Goal: Task Accomplishment & Management: Use online tool/utility

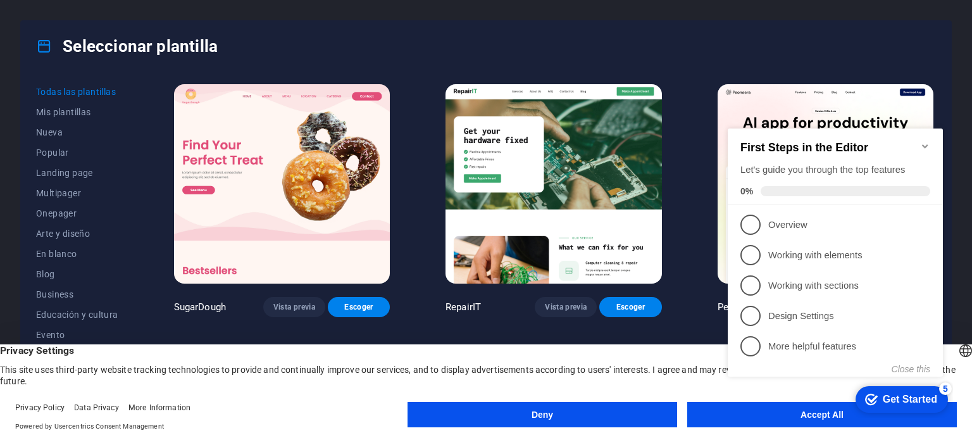
click at [392, 33] on div "Seleccionar plantilla" at bounding box center [486, 46] width 930 height 51
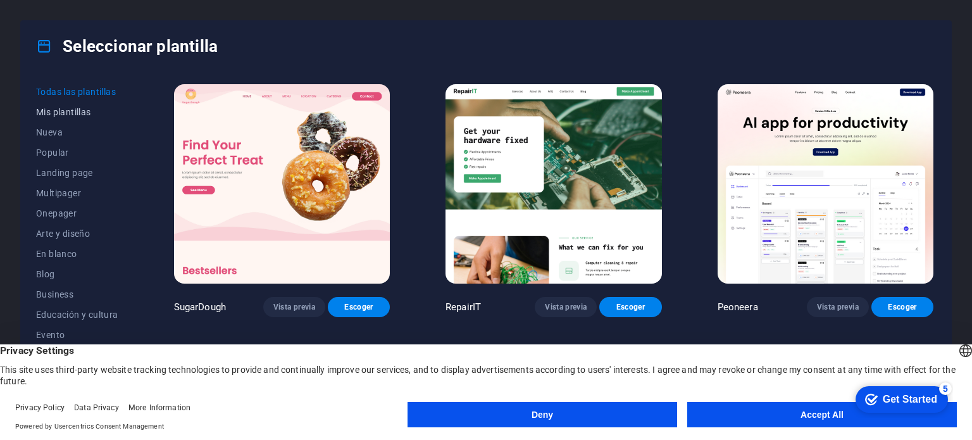
click at [85, 114] on span "Mis plantillas" at bounding box center [77, 112] width 82 height 10
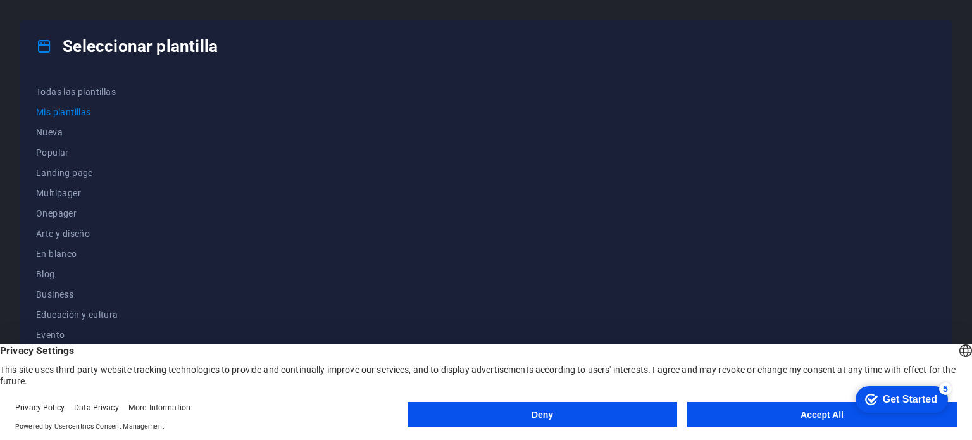
click at [804, 420] on button "Accept All" at bounding box center [822, 414] width 270 height 25
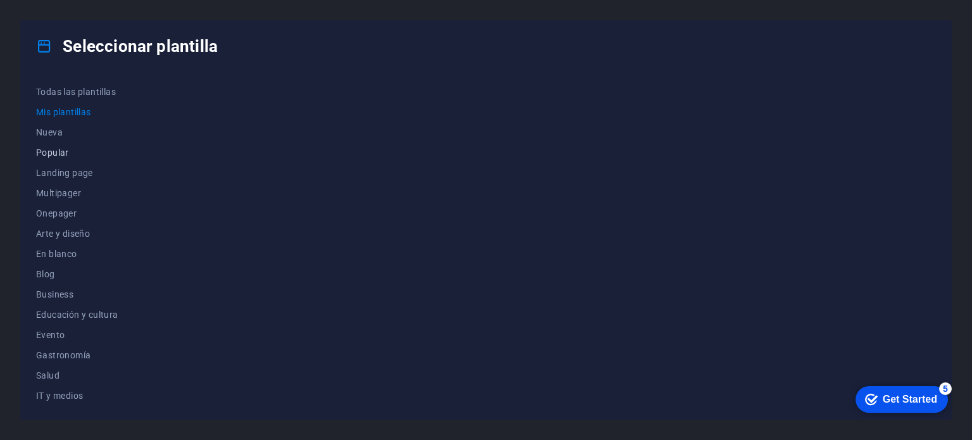
click at [63, 151] on span "Popular" at bounding box center [77, 152] width 82 height 10
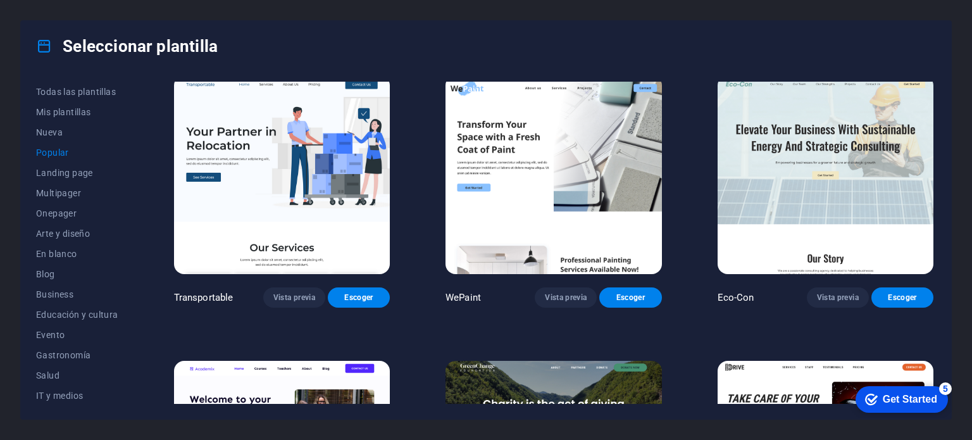
scroll to position [590, 0]
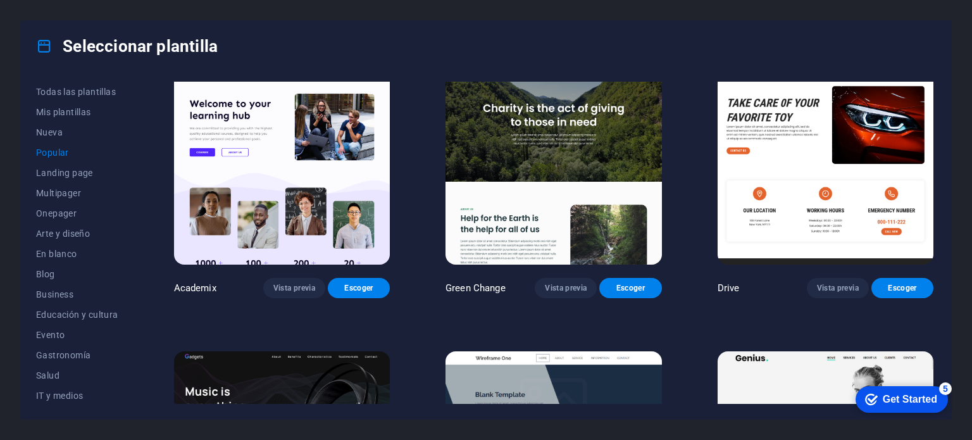
drag, startPoint x: 135, startPoint y: 247, endPoint x: 132, endPoint y: 263, distance: 15.4
click at [134, 261] on div "Todas las plantillas Mis plantillas Nueva Popular Landing page Multipager Onepa…" at bounding box center [84, 243] width 97 height 322
drag, startPoint x: 131, startPoint y: 266, endPoint x: 132, endPoint y: 280, distance: 14.6
click at [132, 280] on div "Todas las plantillas Mis plantillas Nueva Popular Landing page Multipager Onepa…" at bounding box center [84, 243] width 97 height 322
click at [133, 268] on div "Todas las plantillas Mis plantillas Nueva Popular Landing page Multipager Onepa…" at bounding box center [84, 243] width 97 height 322
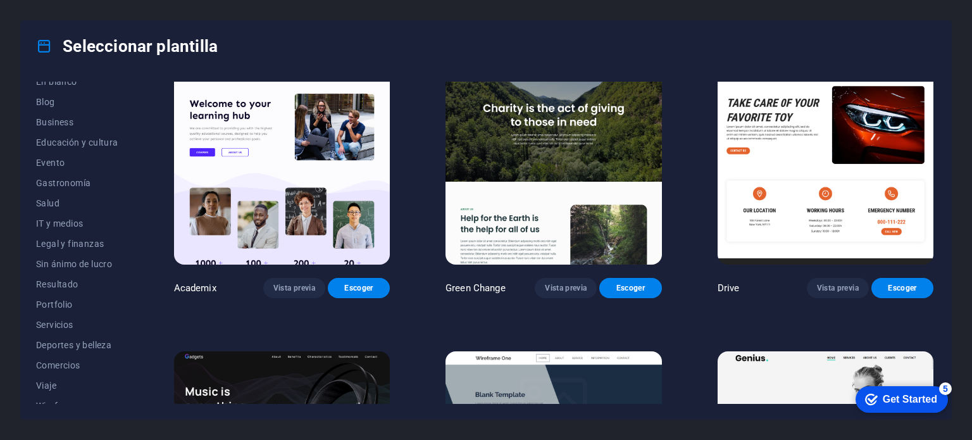
scroll to position [184, 0]
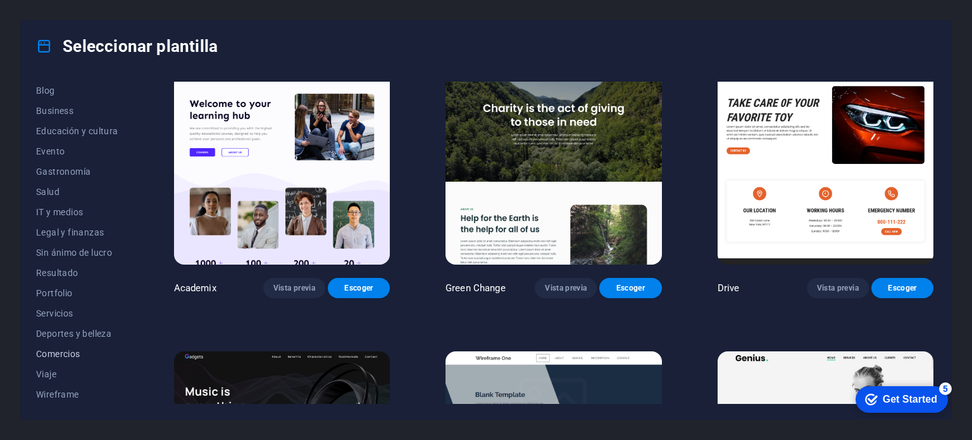
click at [71, 358] on span "Comercios" at bounding box center [77, 354] width 82 height 10
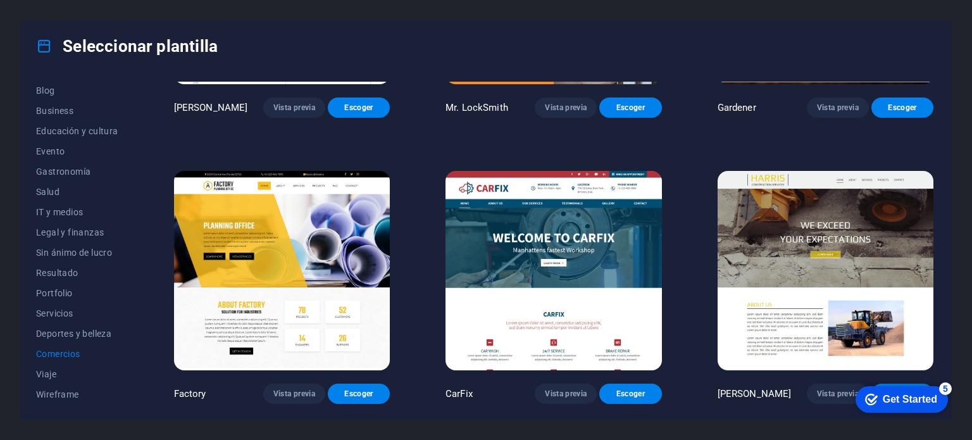
scroll to position [480, 0]
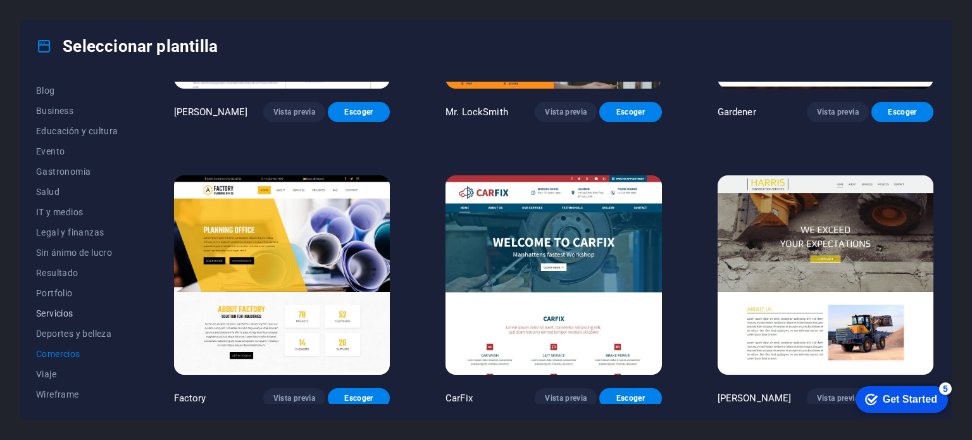
click at [65, 314] on span "Servicios" at bounding box center [77, 313] width 82 height 10
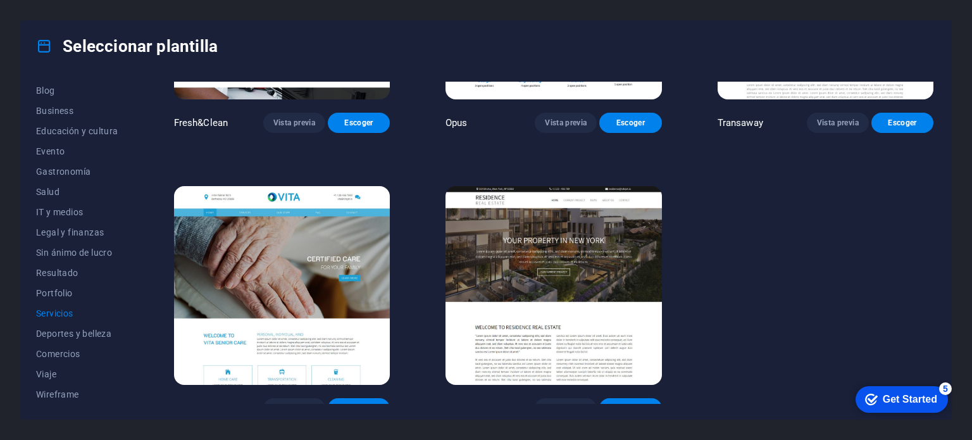
scroll to position [1619, 0]
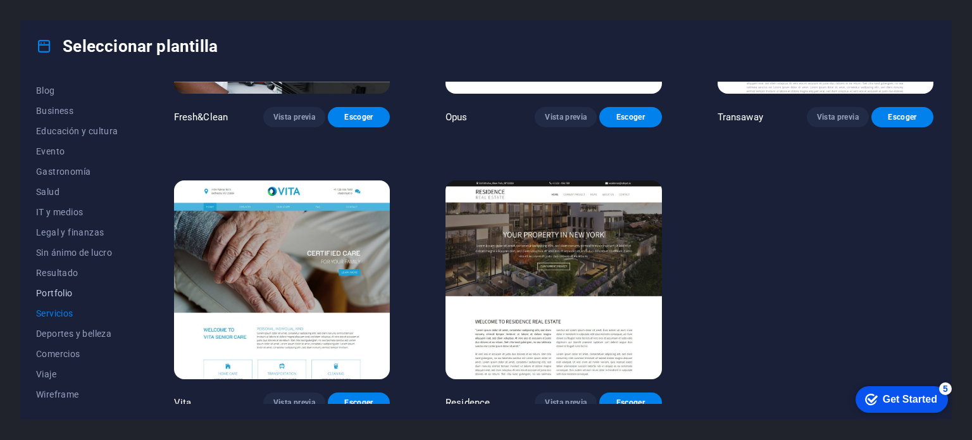
click at [55, 291] on span "Portfolio" at bounding box center [77, 293] width 82 height 10
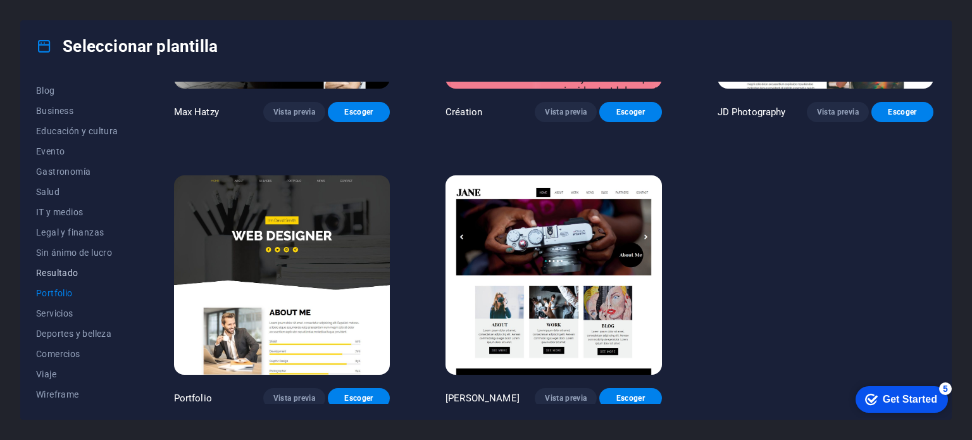
drag, startPoint x: 70, startPoint y: 273, endPoint x: 63, endPoint y: 273, distance: 7.6
click at [70, 273] on span "Resultado" at bounding box center [77, 273] width 82 height 10
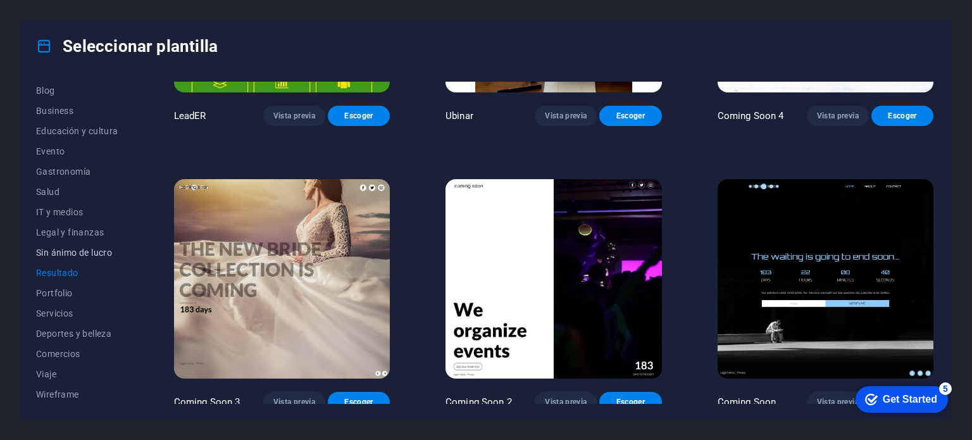
click at [82, 253] on span "Sin ánimo de lucro" at bounding box center [77, 252] width 82 height 10
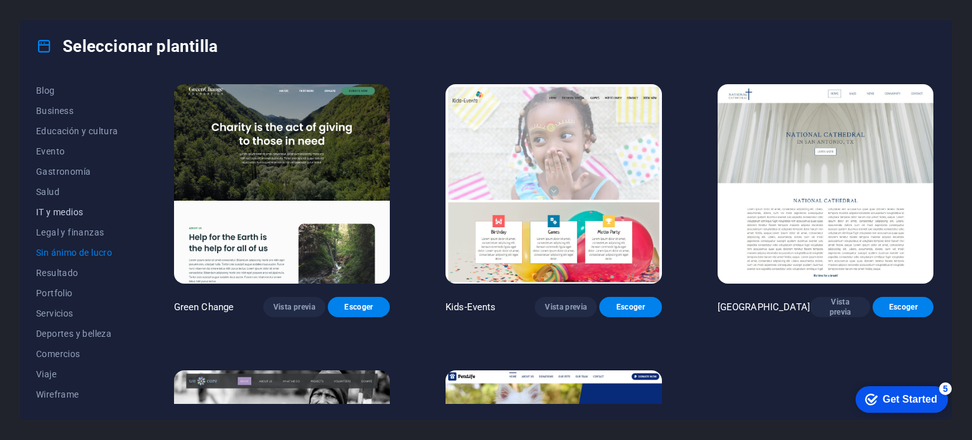
click at [70, 216] on span "IT y medios" at bounding box center [77, 212] width 82 height 10
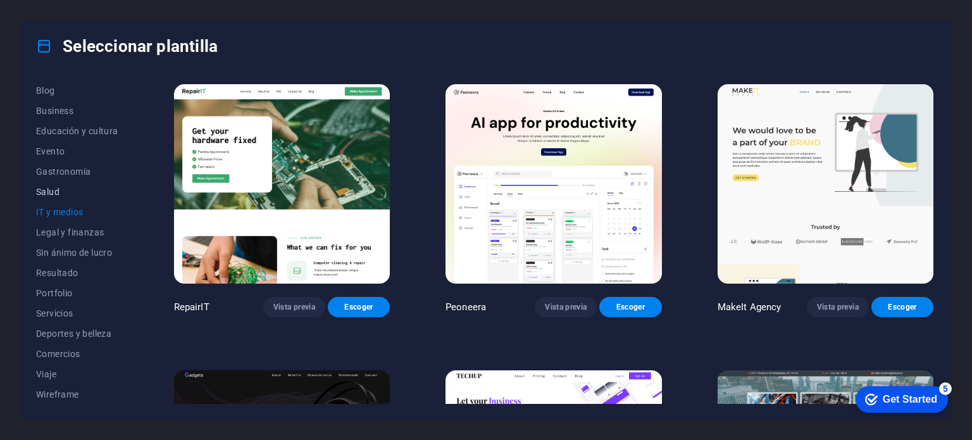
click at [47, 192] on span "Salud" at bounding box center [77, 192] width 82 height 10
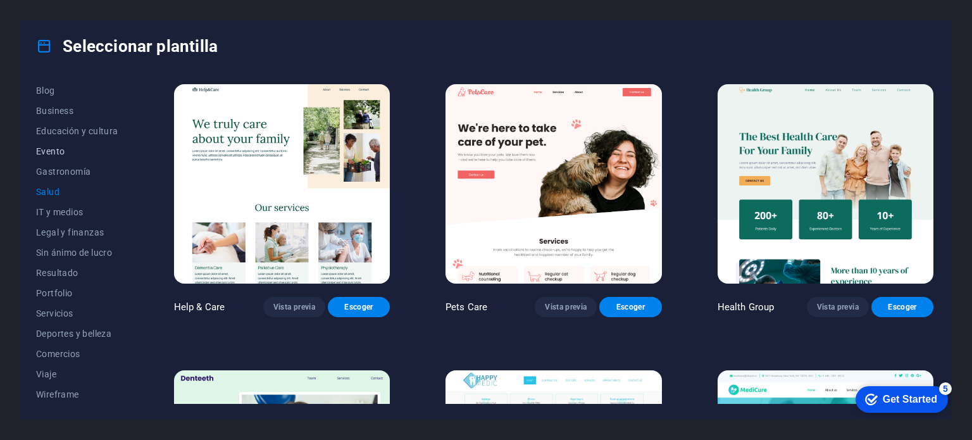
click at [65, 142] on button "Evento" at bounding box center [77, 151] width 82 height 20
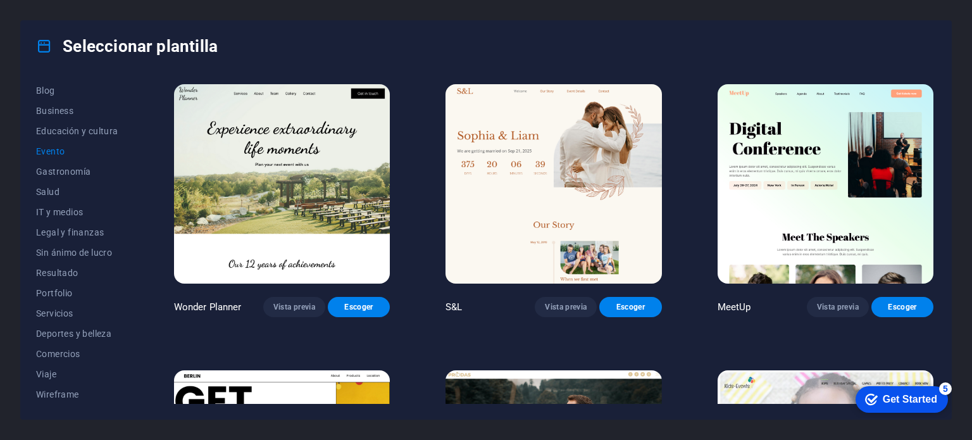
scroll to position [295, 0]
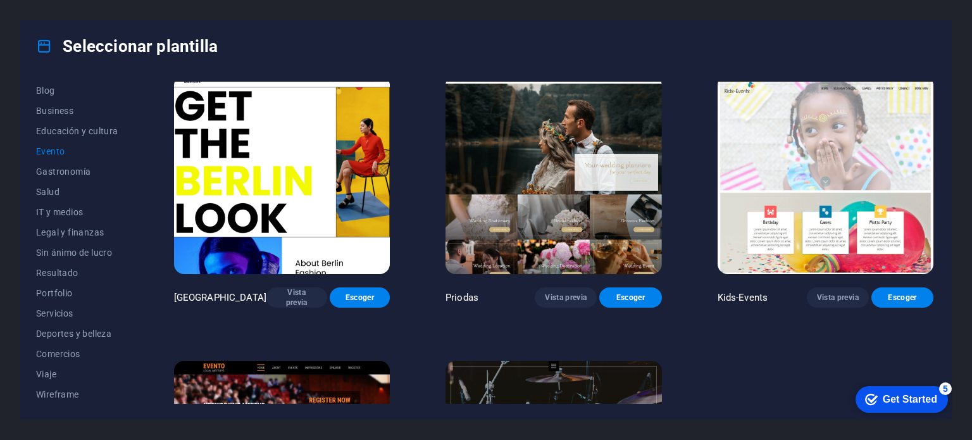
click at [769, 163] on img at bounding box center [826, 174] width 216 height 199
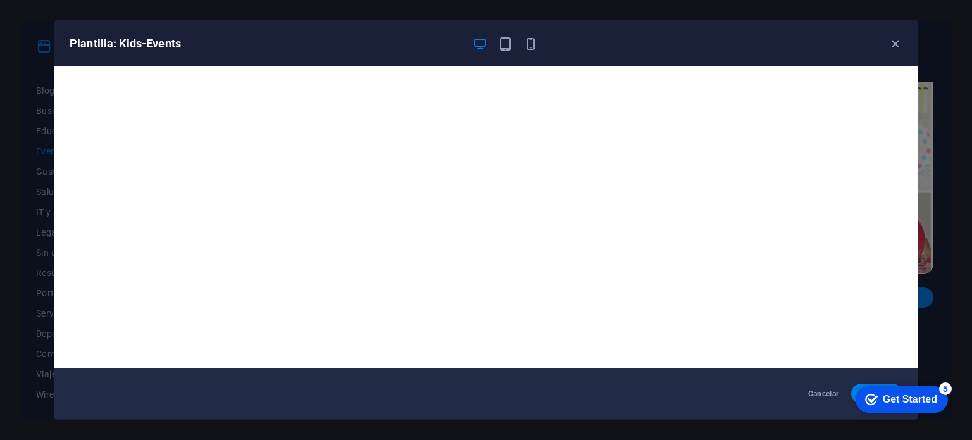
click at [915, 402] on div "Get Started" at bounding box center [910, 399] width 54 height 11
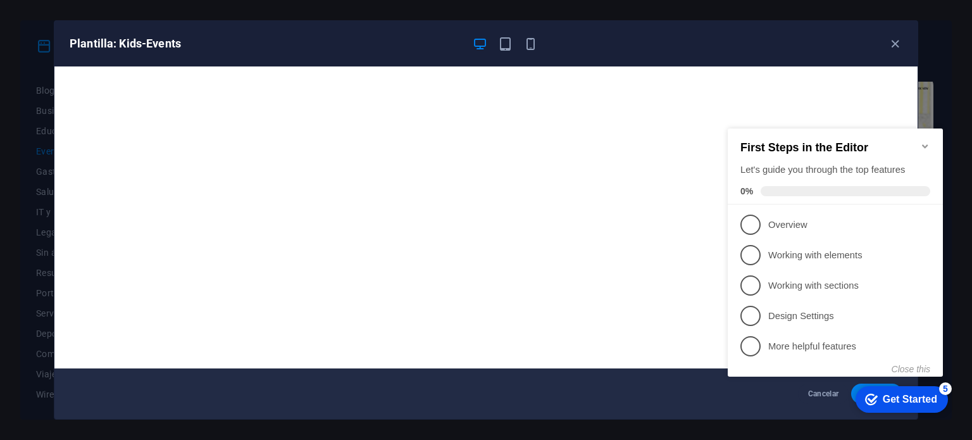
click at [915, 402] on div "Get Started" at bounding box center [910, 399] width 54 height 11
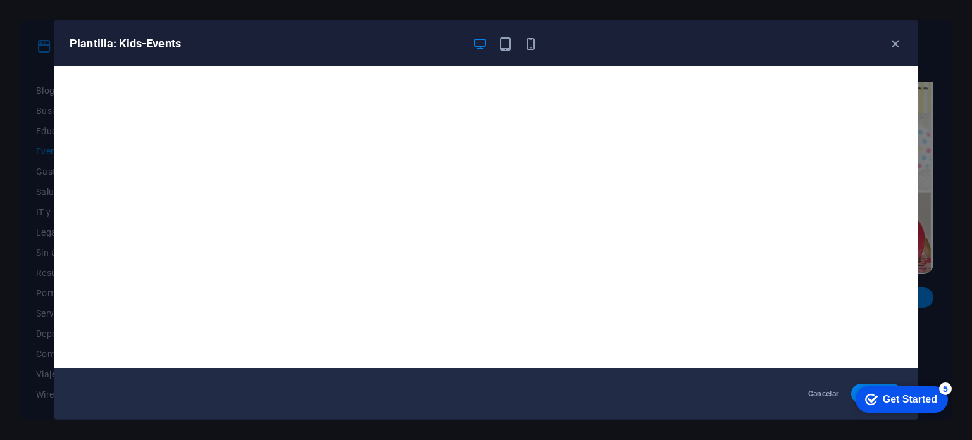
click at [857, 391] on div "checkmark Get Started 5" at bounding box center [902, 399] width 92 height 27
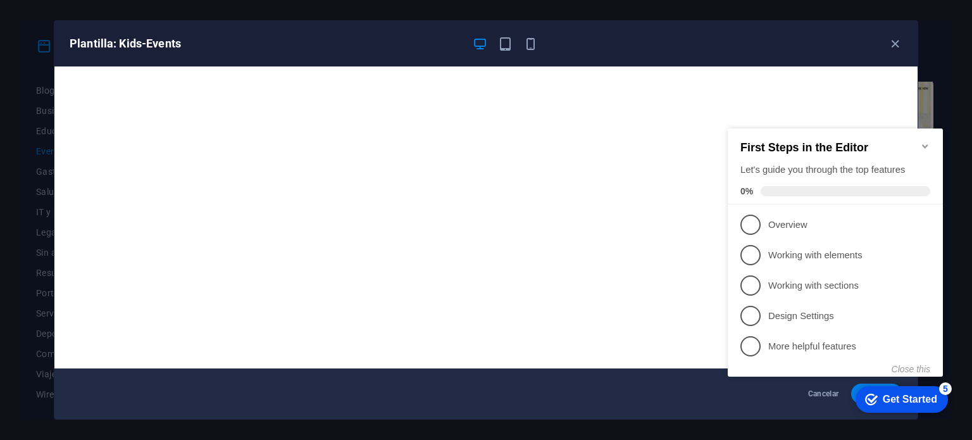
click at [856, 387] on div "checkmark Get Started 5 First Steps in the Editor Let's guide you through the t…" at bounding box center [838, 263] width 230 height 308
click at [858, 387] on div "checkmark Get Started 5 First Steps in the Editor Let's guide you through the t…" at bounding box center [838, 263] width 230 height 308
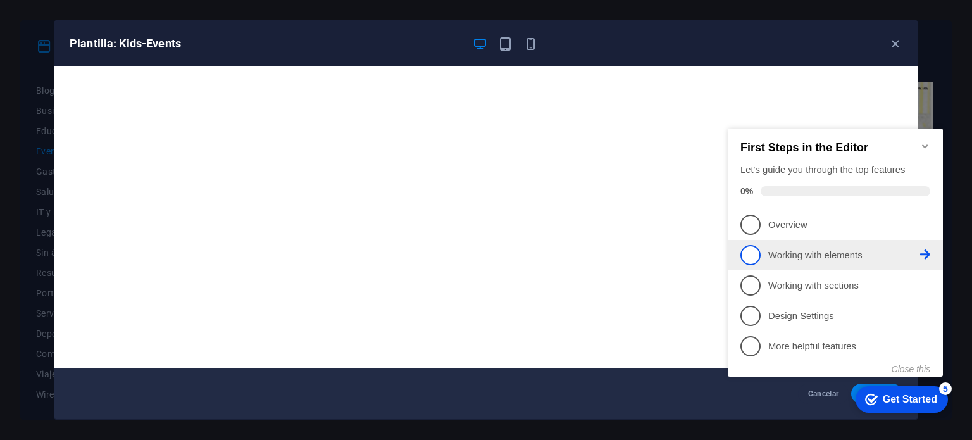
click at [756, 252] on span "2" at bounding box center [750, 255] width 20 height 20
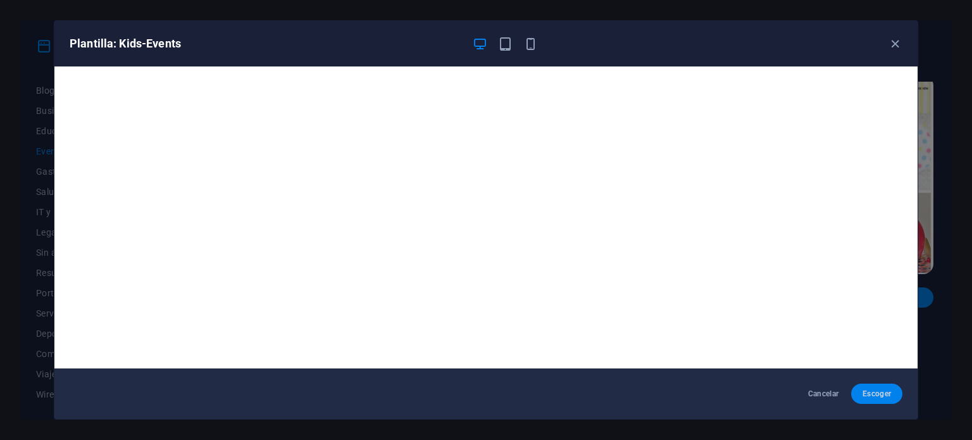
scroll to position [0, 0]
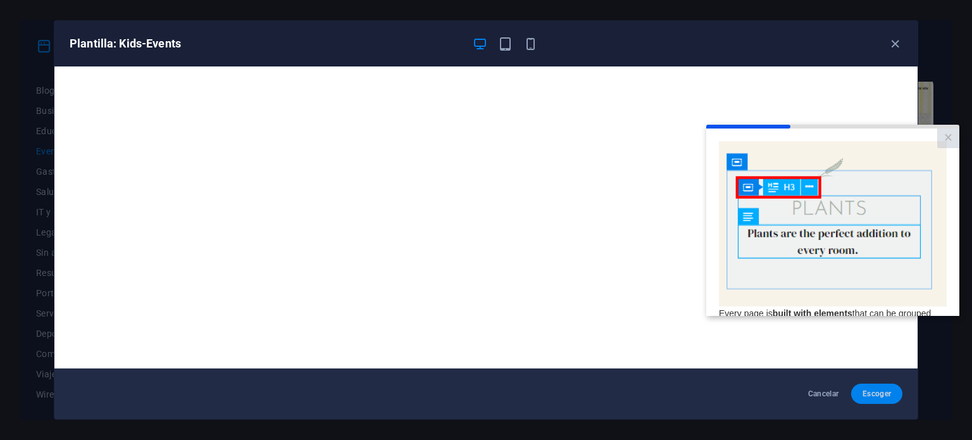
click at [877, 397] on span "Escoger" at bounding box center [876, 394] width 31 height 10
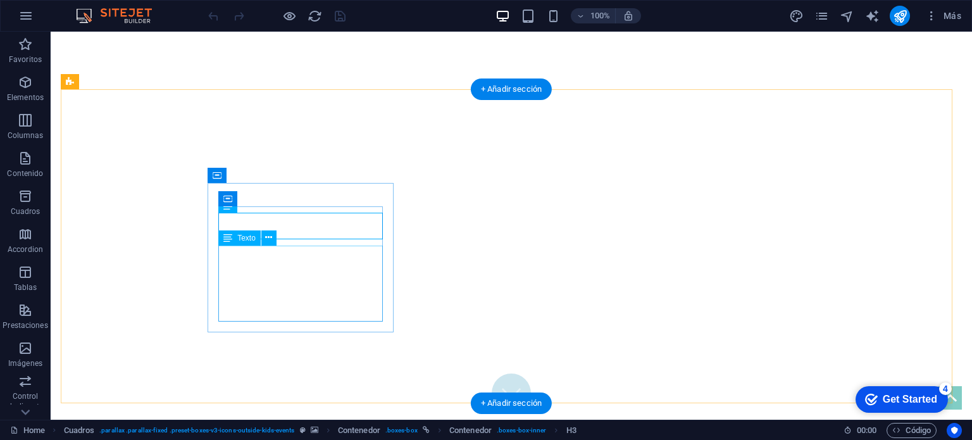
scroll to position [339, 0]
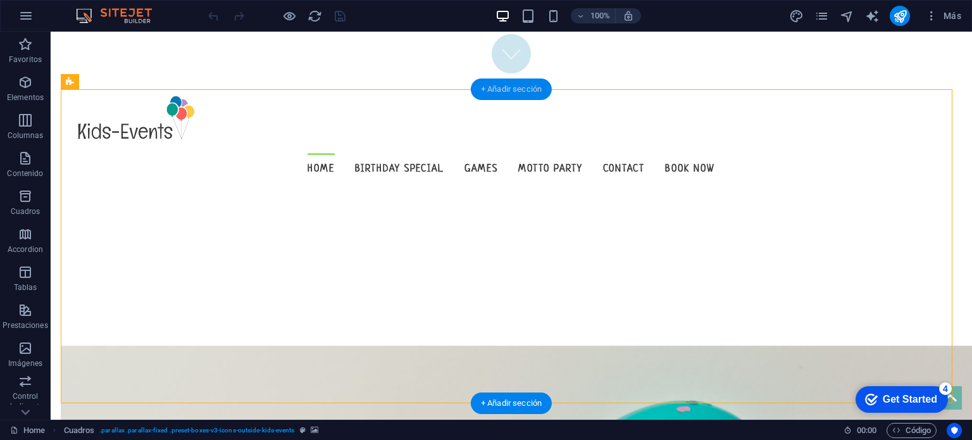
click at [514, 94] on div "+ Añadir sección" at bounding box center [511, 89] width 81 height 22
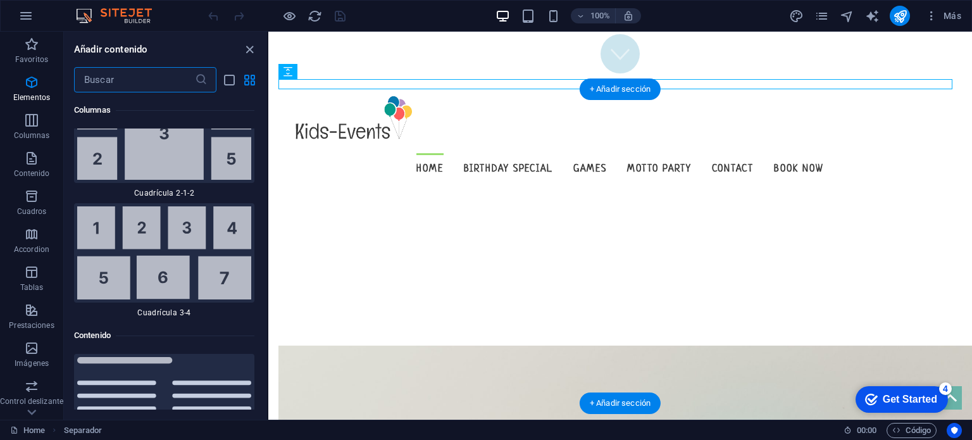
scroll to position [4133, 0]
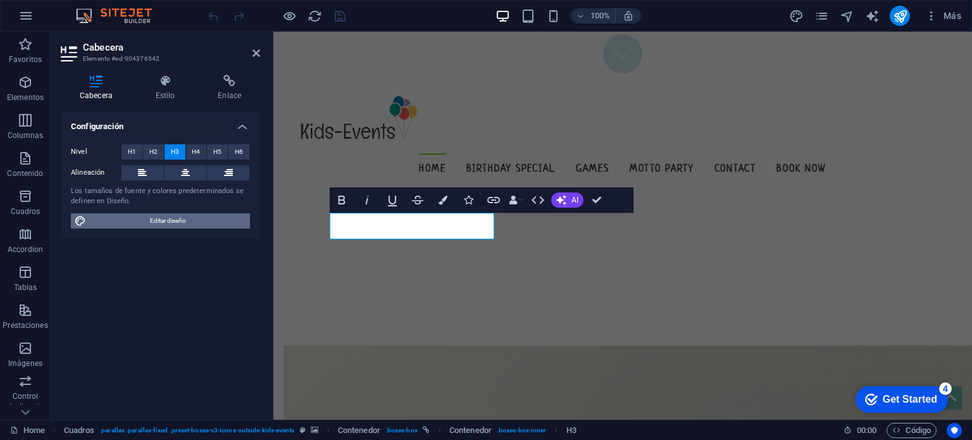
drag, startPoint x: 209, startPoint y: 218, endPoint x: 228, endPoint y: 221, distance: 18.7
click at [210, 218] on span "Editar diseño" at bounding box center [168, 220] width 156 height 15
select select "px"
select select "300"
select select "px"
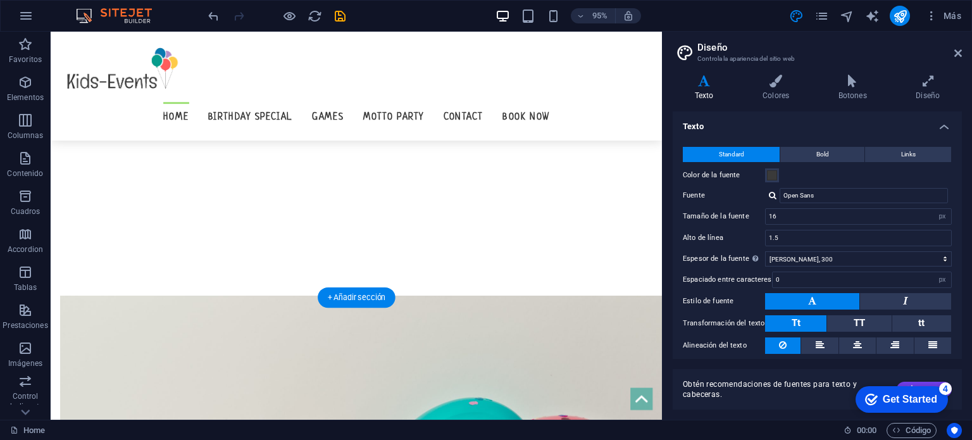
scroll to position [349, 0]
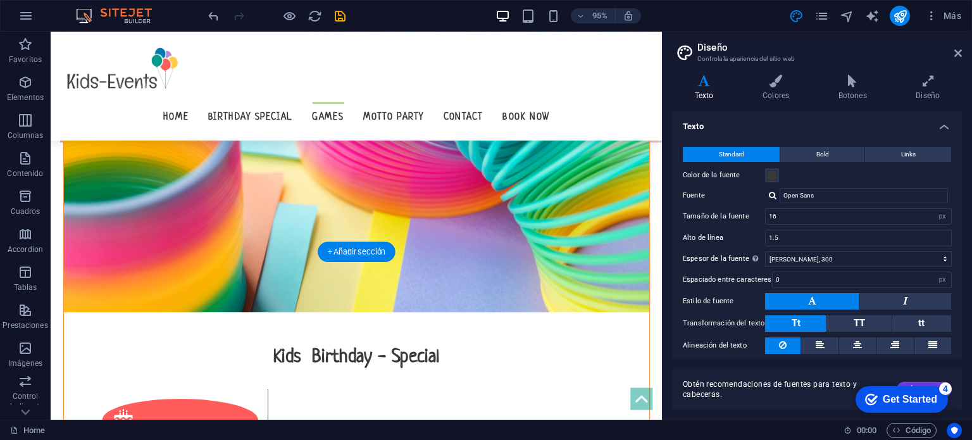
scroll to position [1358, 0]
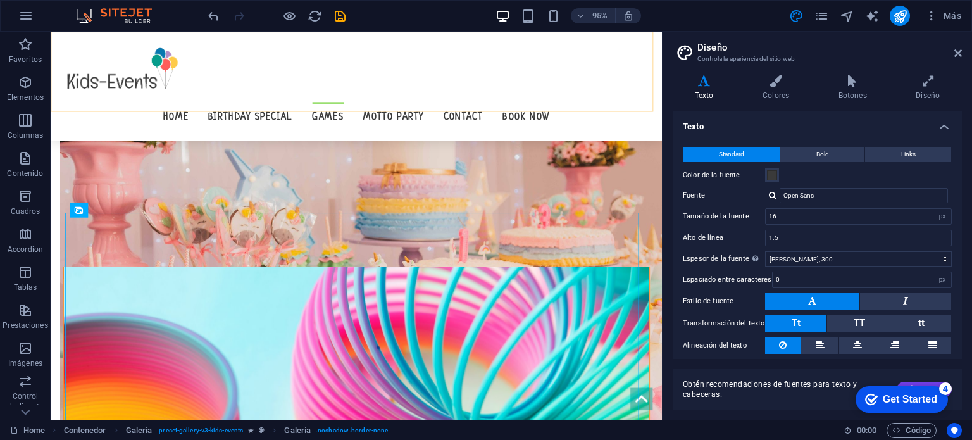
click at [365, 103] on div "Home Birthday Special Games Motto Party Contact Book now" at bounding box center [373, 89] width 644 height 115
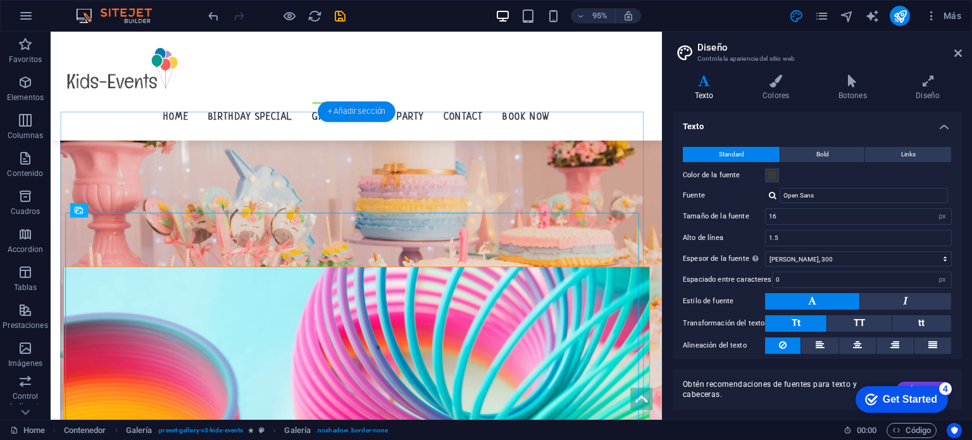
drag, startPoint x: 380, startPoint y: 108, endPoint x: 113, endPoint y: 83, distance: 268.2
click at [380, 108] on div "+ Añadir sección" at bounding box center [356, 111] width 77 height 20
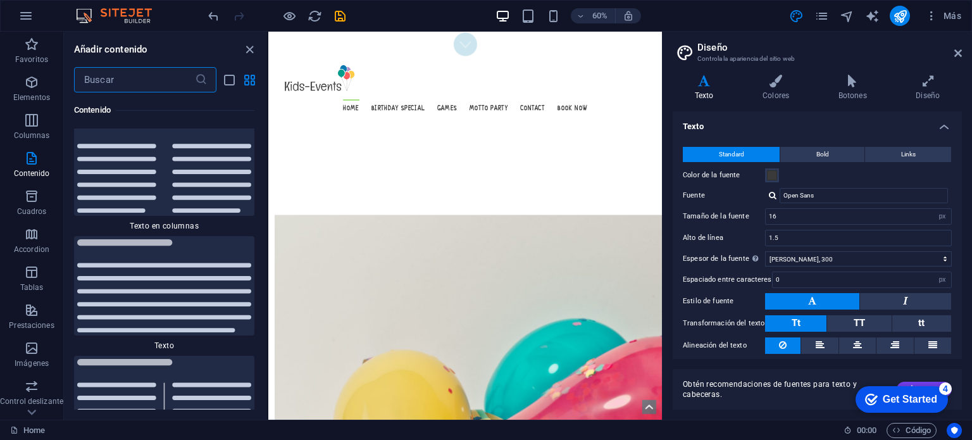
scroll to position [606, 0]
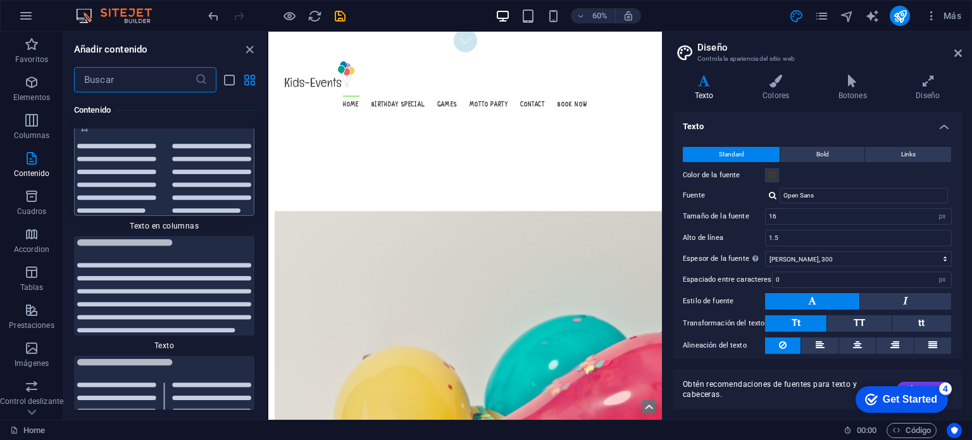
click at [129, 204] on img at bounding box center [164, 166] width 174 height 93
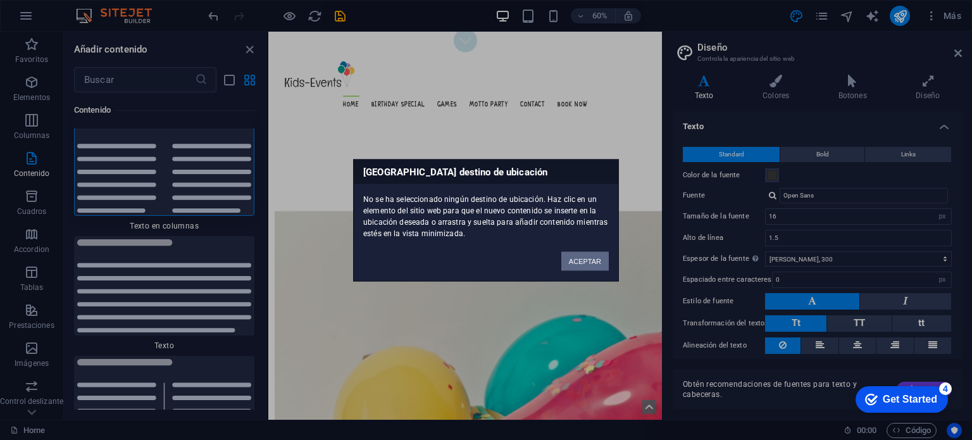
click at [590, 256] on button "ACEPTAR" at bounding box center [584, 260] width 47 height 19
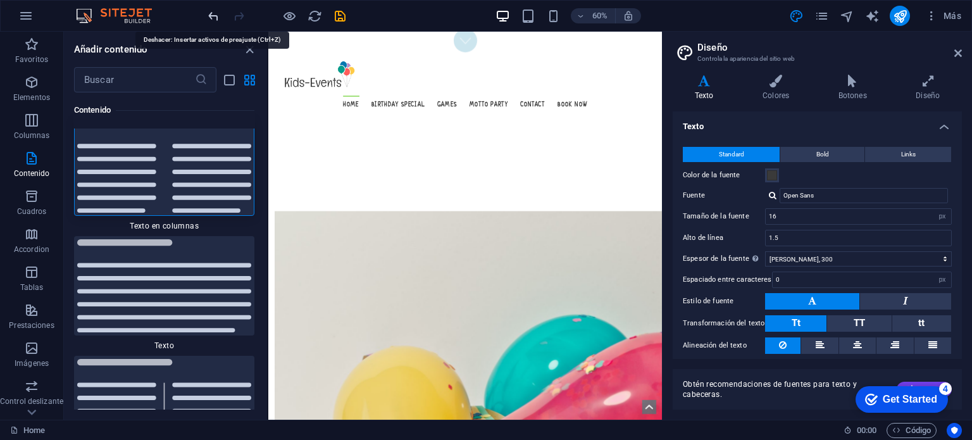
click at [966, 56] on aside "Diseño Controla la apariencia del sitio web Variantes Texto Colores Botones Dis…" at bounding box center [817, 226] width 310 height 388
click at [959, 56] on icon at bounding box center [958, 53] width 8 height 10
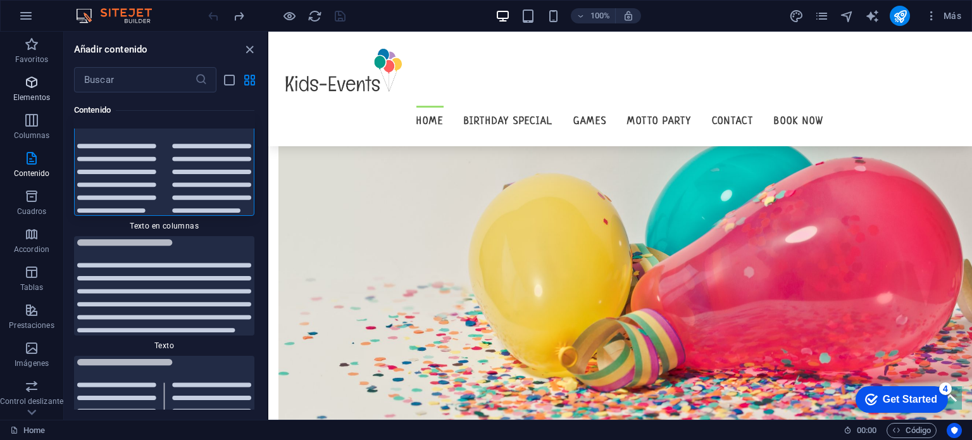
click at [35, 93] on p "Elementos" at bounding box center [31, 97] width 37 height 10
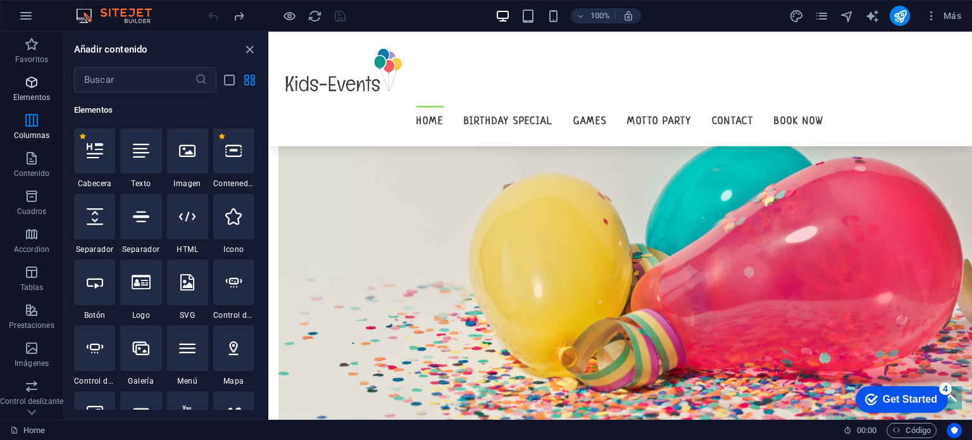
scroll to position [239, 0]
click at [95, 161] on div at bounding box center [94, 151] width 41 height 46
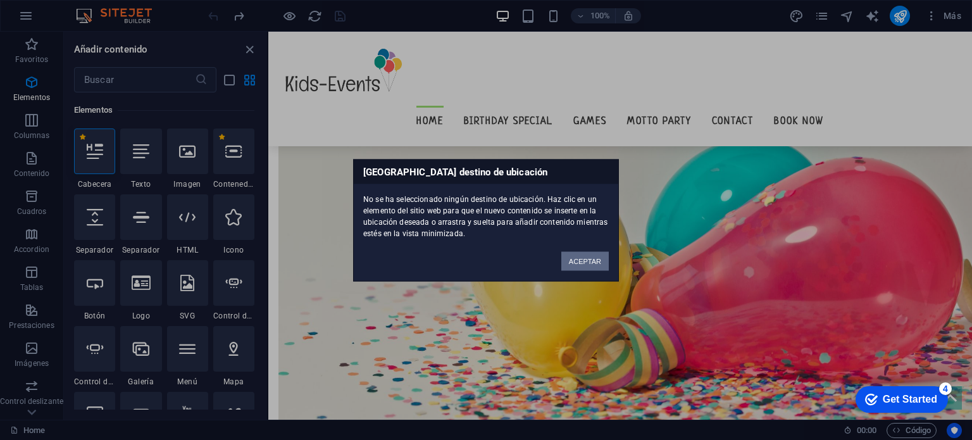
click at [598, 263] on button "ACEPTAR" at bounding box center [584, 260] width 47 height 19
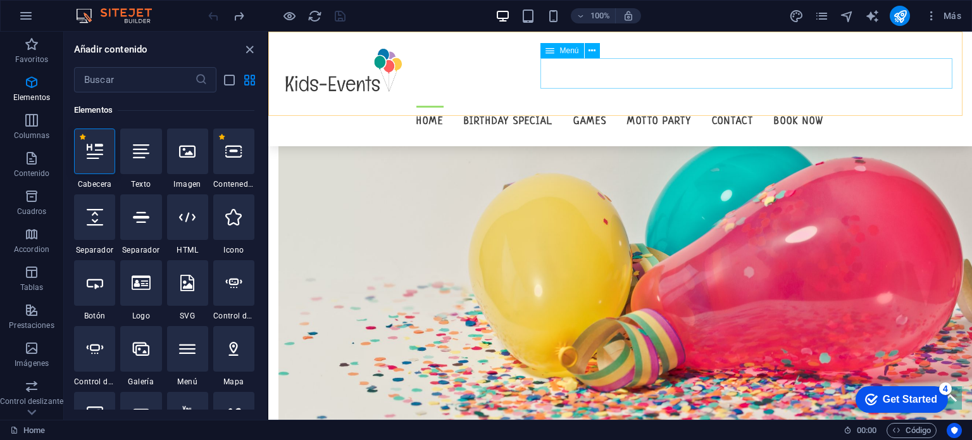
click at [554, 106] on nav "Home Birthday Special Games Motto Party Contact Book now" at bounding box center [619, 121] width 683 height 30
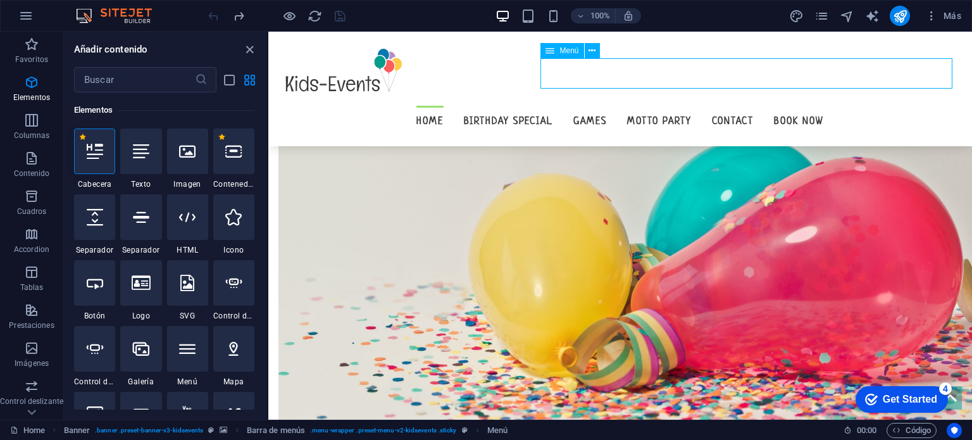
click at [567, 106] on nav "Home Birthday Special Games Motto Party Contact Book now" at bounding box center [619, 121] width 683 height 30
click at [610, 106] on nav "Home Birthday Special Games Motto Party Contact Book now" at bounding box center [619, 121] width 683 height 30
select select
select select "1"
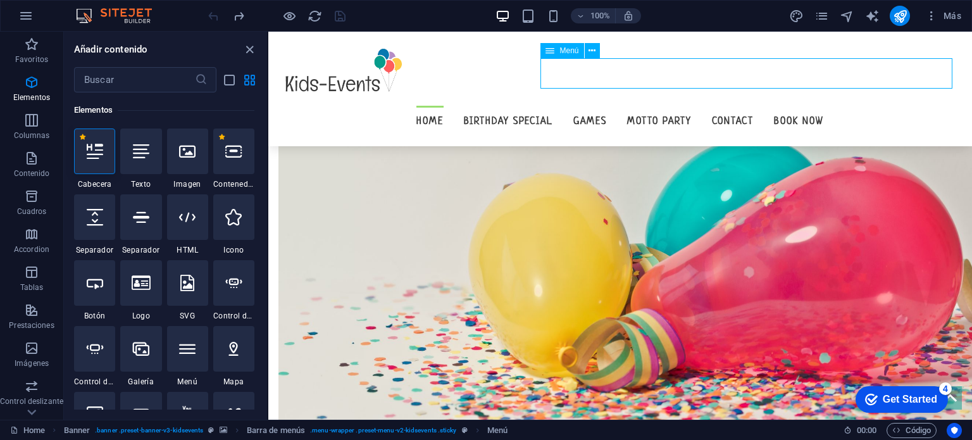
select select
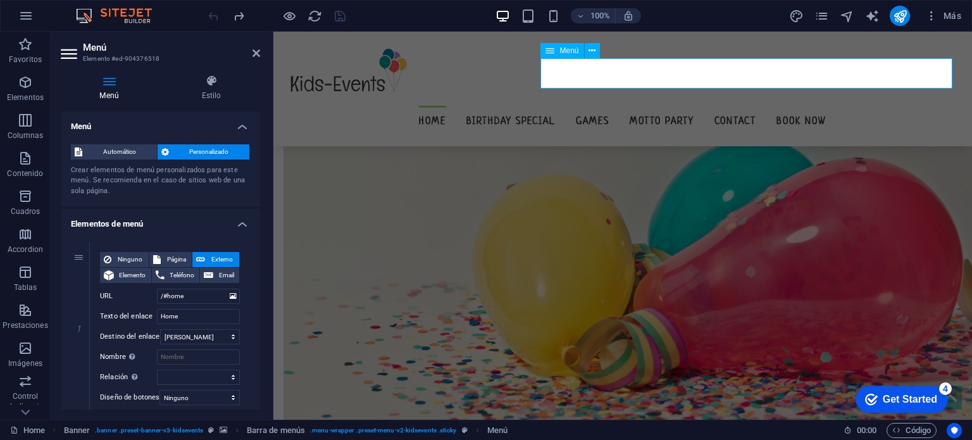
click at [603, 106] on nav "Home Birthday Special Games Motto Party Contact Book now" at bounding box center [622, 121] width 678 height 30
click at [182, 261] on span "Página" at bounding box center [177, 259] width 24 height 15
select select
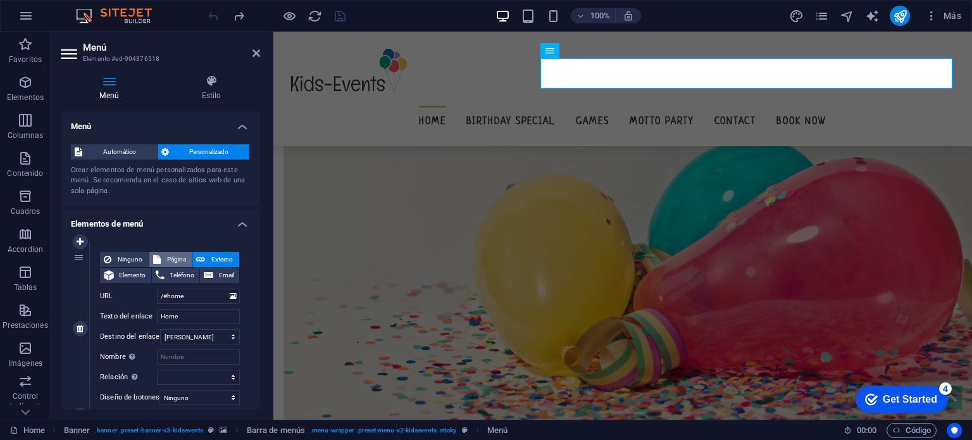
select select
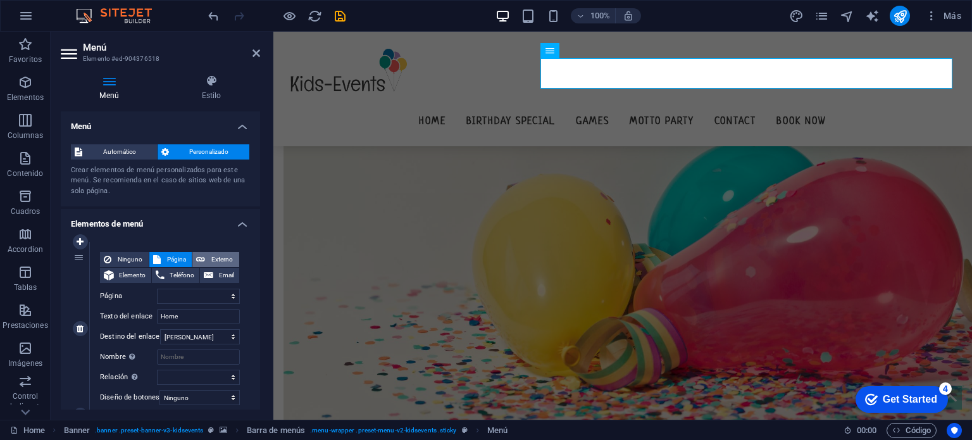
click at [214, 261] on span "Externo" at bounding box center [222, 259] width 27 height 15
select select "blank"
select select
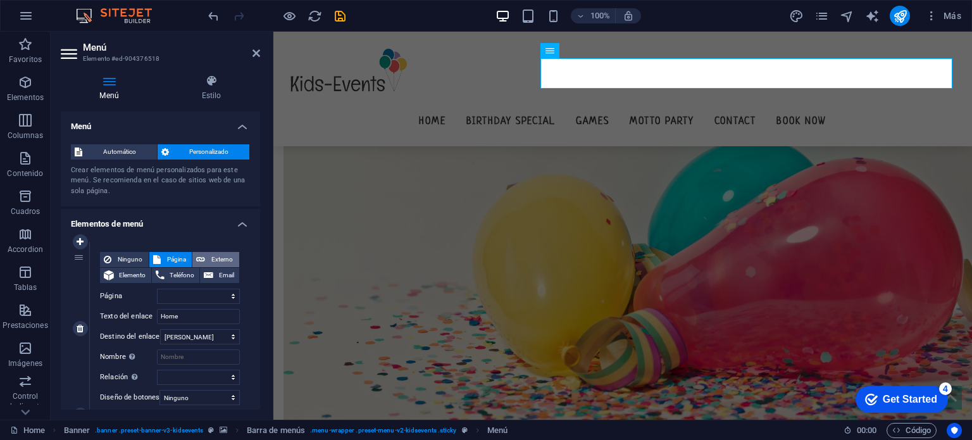
select select
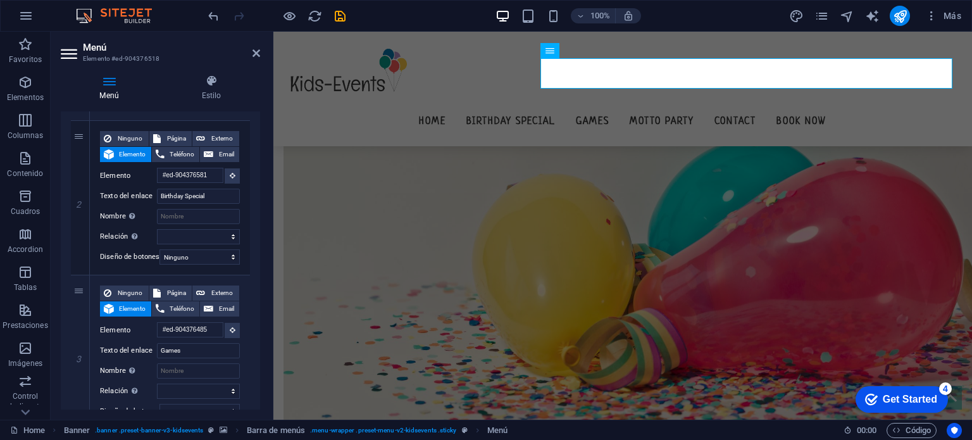
drag, startPoint x: 260, startPoint y: 239, endPoint x: 261, endPoint y: 264, distance: 24.7
click at [265, 265] on div "Menú Estilo Menú Automático Personalizado Crear elementos de menú personalizado…" at bounding box center [161, 242] width 220 height 355
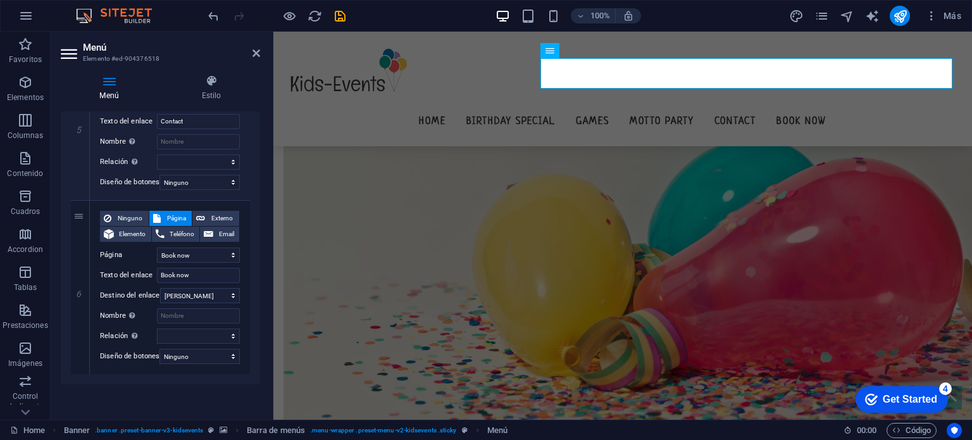
scroll to position [840, 0]
